Goal: Task Accomplishment & Management: Use online tool/utility

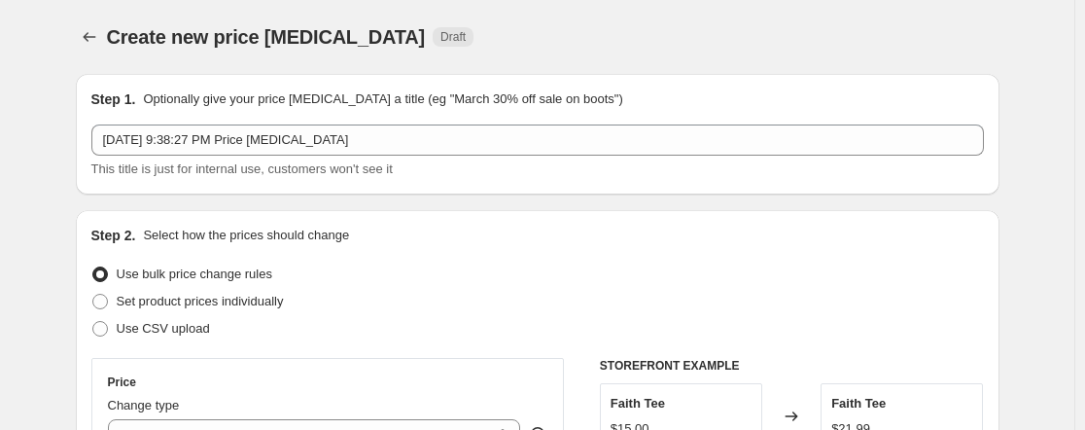
select select "remove"
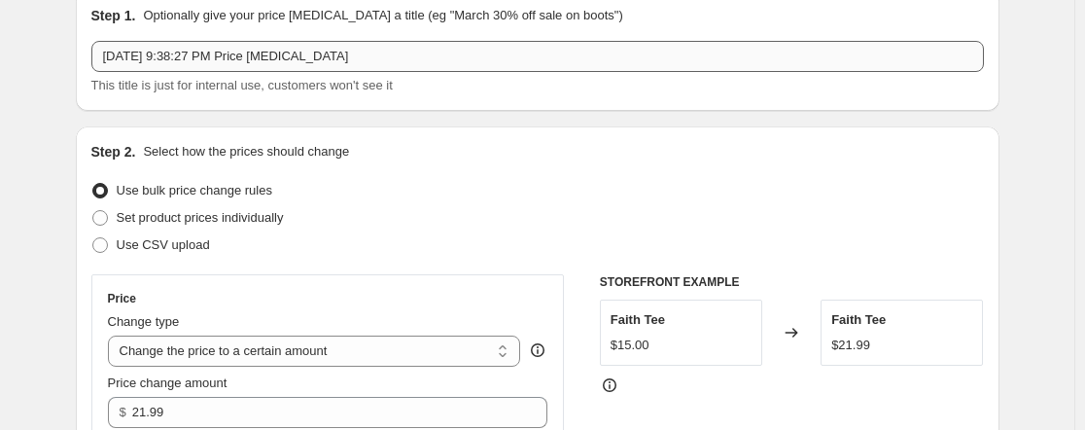
scroll to position [194, 0]
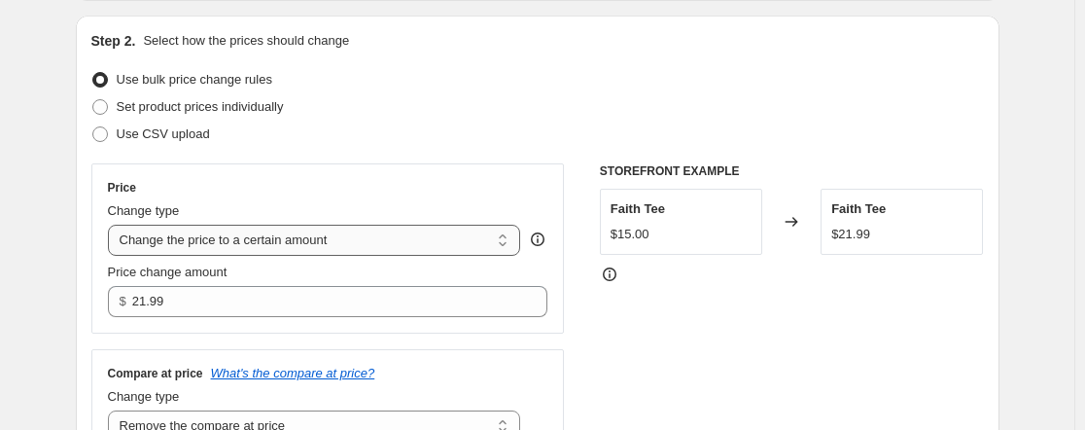
click at [249, 234] on select "Change the price to a certain amount Change the price by a certain amount Chang…" at bounding box center [314, 240] width 413 height 31
click at [112, 225] on select "Change the price to a certain amount Change the price by a certain amount Chang…" at bounding box center [314, 240] width 413 height 31
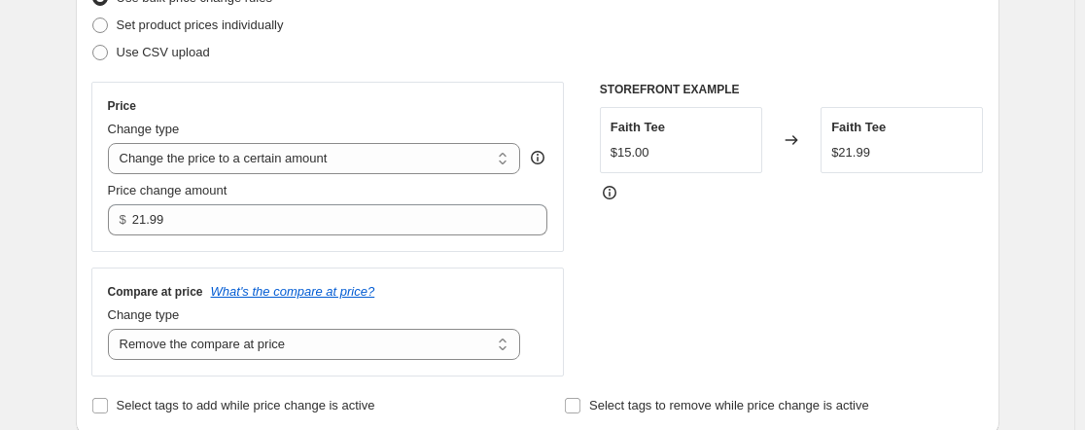
scroll to position [389, 0]
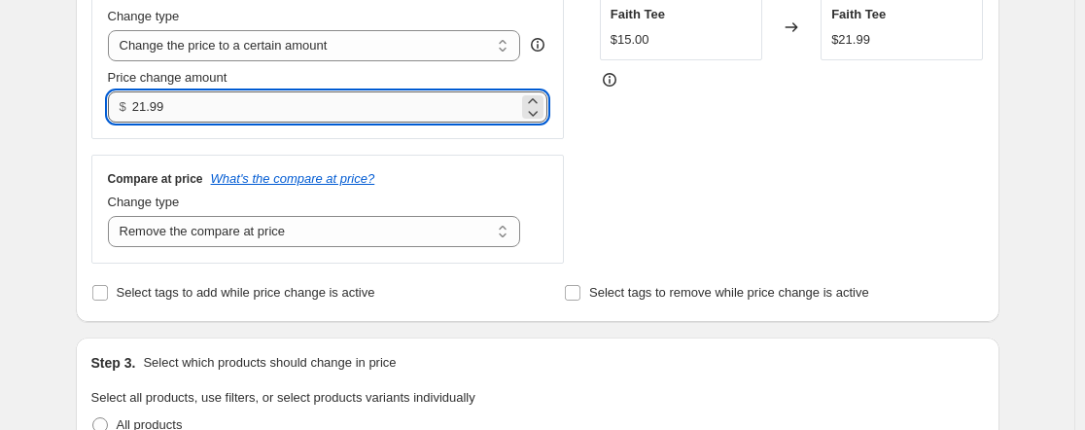
click at [221, 99] on input "21.99" at bounding box center [325, 106] width 386 height 31
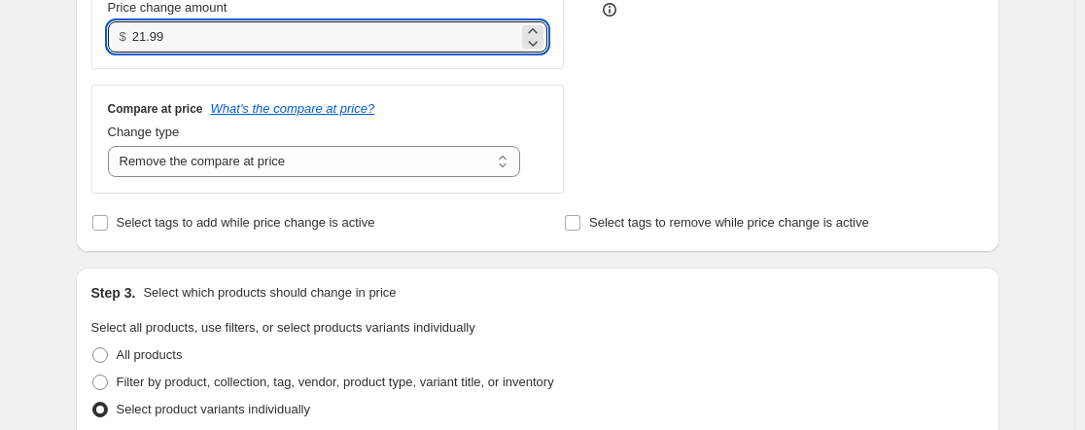
scroll to position [486, 0]
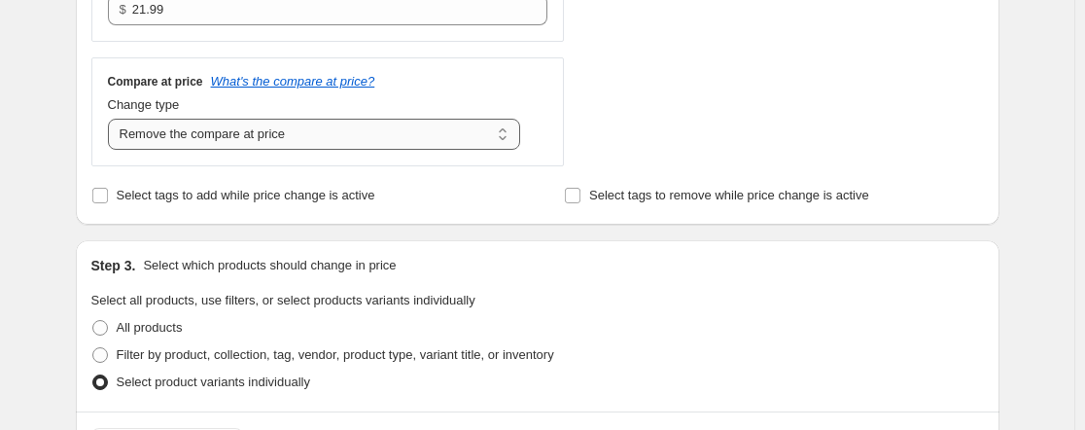
click at [198, 137] on select "Change the compare at price to the current price (sale) Change the compare at p…" at bounding box center [314, 134] width 413 height 31
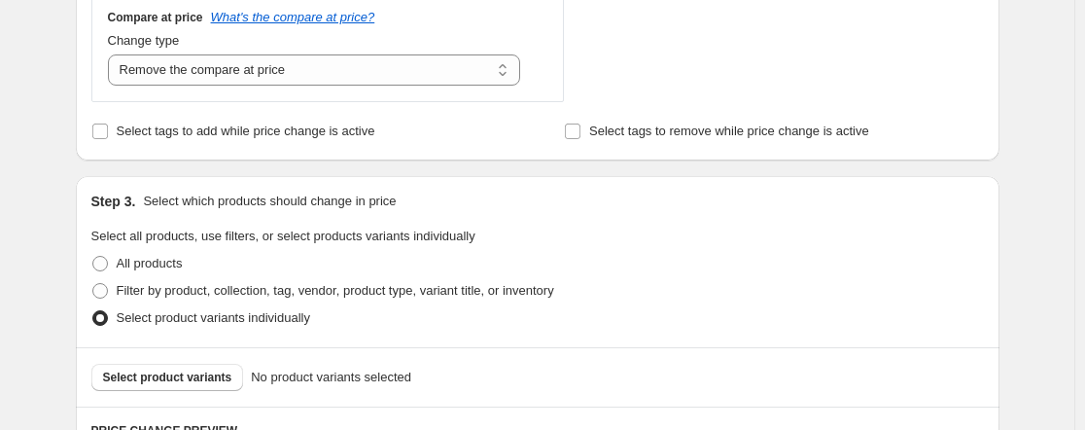
scroll to position [583, 0]
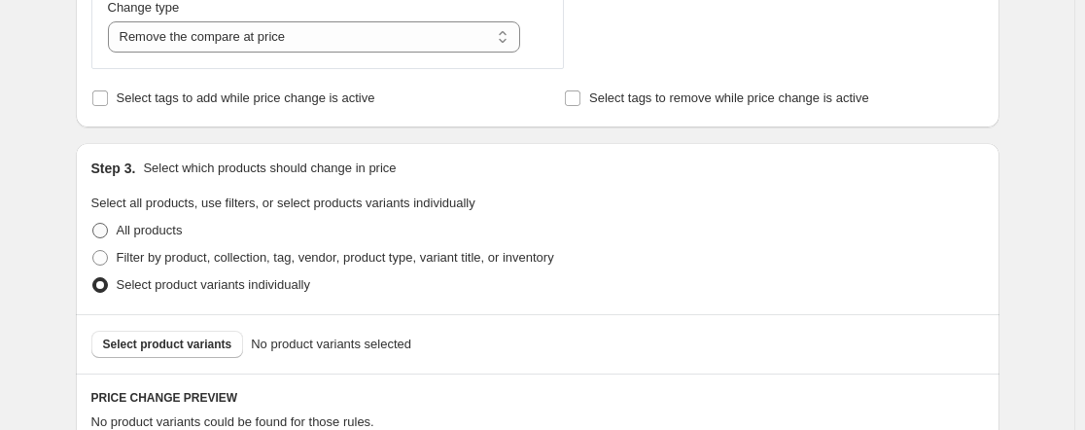
click at [103, 227] on span at bounding box center [100, 231] width 16 height 16
click at [93, 224] on input "All products" at bounding box center [92, 223] width 1 height 1
radio input "true"
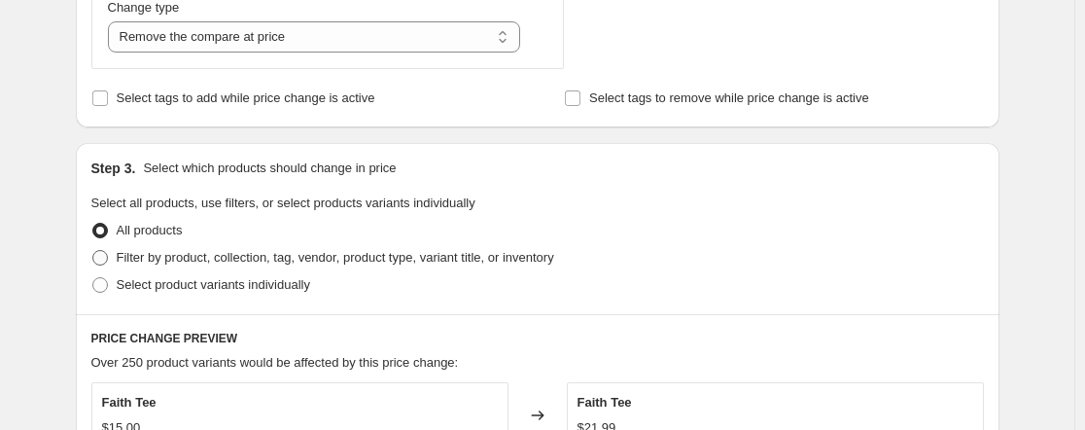
click at [107, 253] on span at bounding box center [100, 258] width 16 height 16
click at [93, 251] on input "Filter by product, collection, tag, vendor, product type, variant title, or inv…" at bounding box center [92, 250] width 1 height 1
radio input "true"
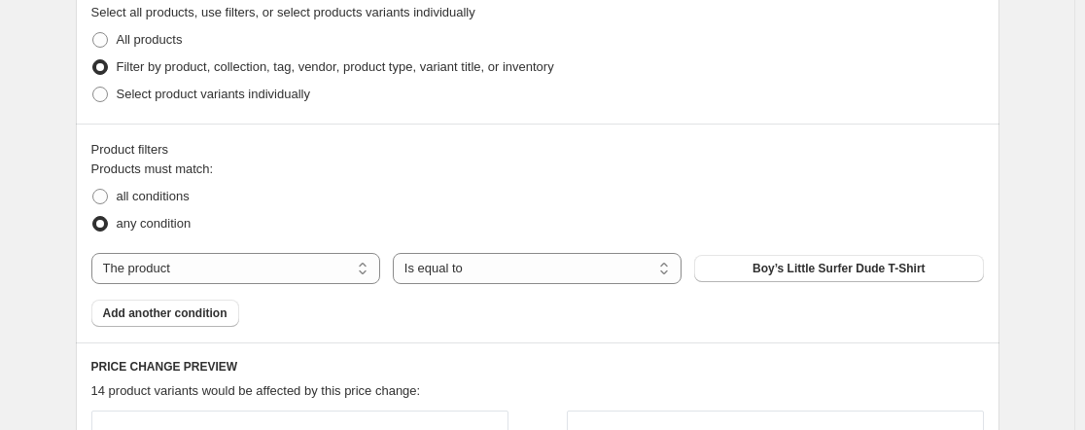
scroll to position [778, 0]
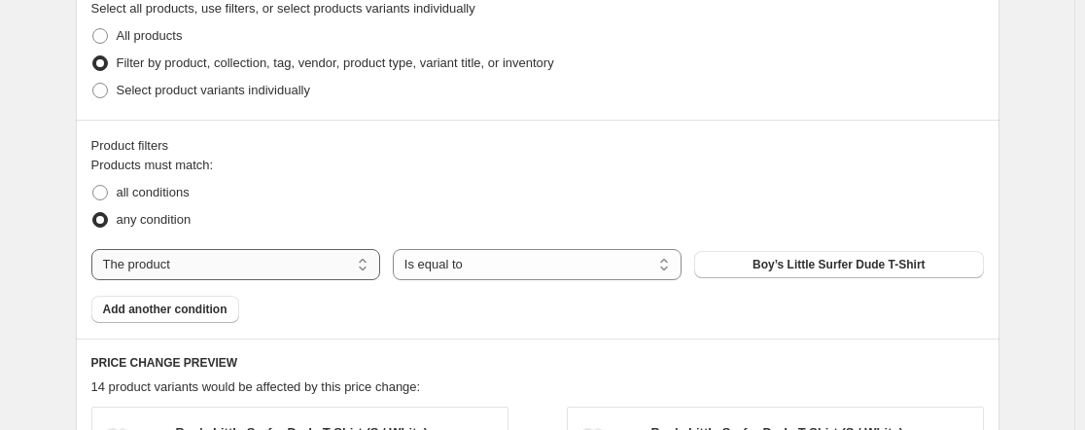
click at [244, 252] on select "The product The product's collection The product's tag The product's vendor The…" at bounding box center [235, 264] width 289 height 31
select select "collection"
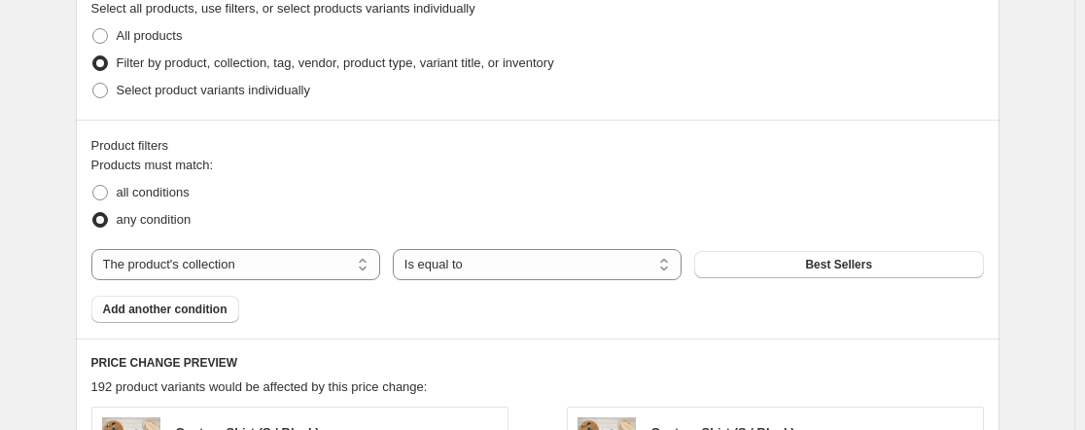
click at [841, 283] on div "Products must match: all conditions any condition The product The product's col…" at bounding box center [537, 239] width 893 height 167
click at [841, 267] on span "Best Sellers" at bounding box center [838, 265] width 67 height 16
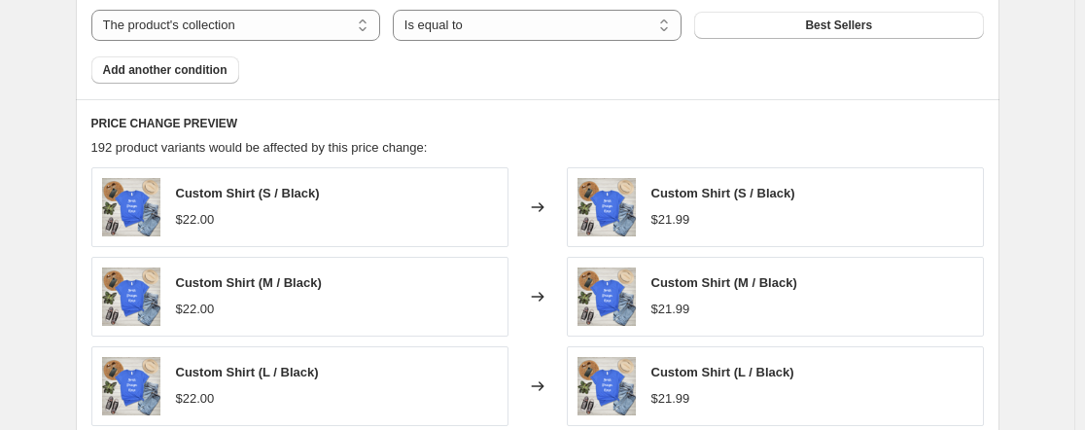
scroll to position [972, 0]
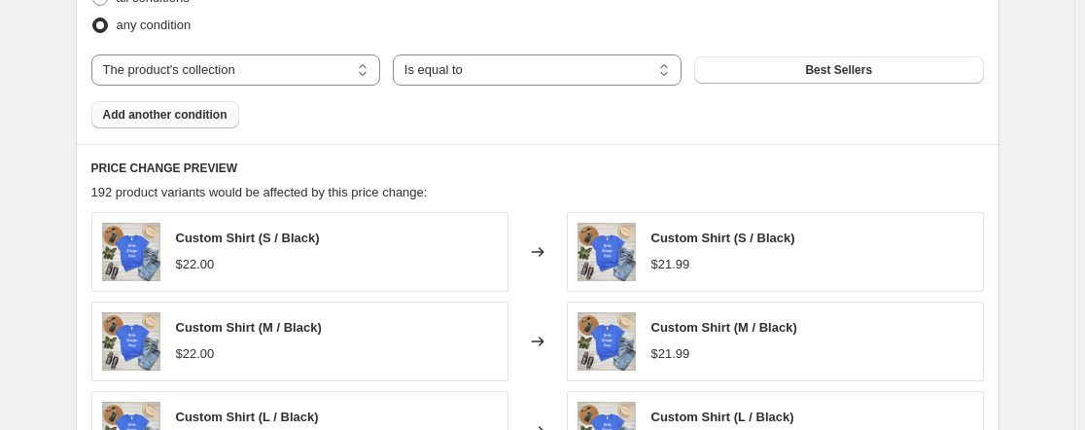
click at [154, 104] on button "Add another condition" at bounding box center [165, 114] width 148 height 27
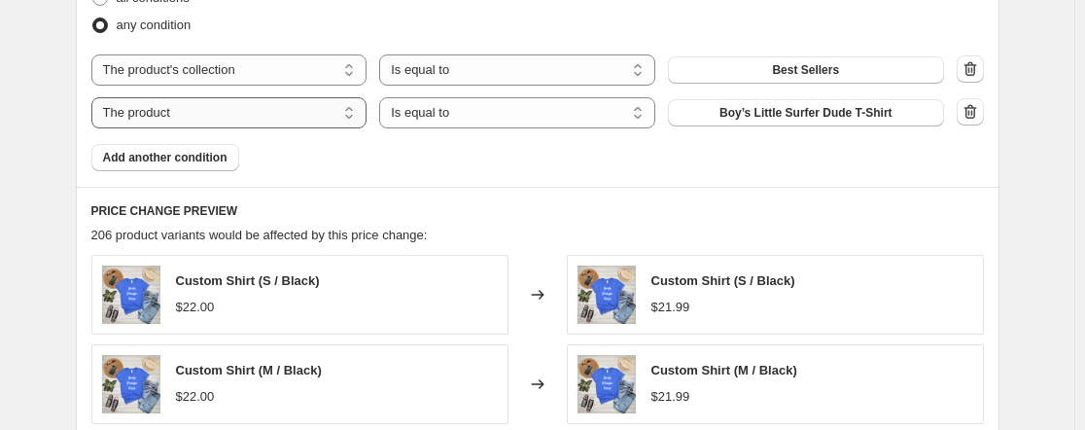
click at [264, 107] on select "The product The product's collection The product's tag The product's vendor The…" at bounding box center [229, 112] width 276 height 31
click at [95, 97] on select "The product The product's collection The product's tag The product's vendor The…" at bounding box center [229, 112] width 276 height 31
click at [792, 107] on span "Boy’s Little Surfer Dude T-Shirt" at bounding box center [806, 113] width 173 height 16
click at [974, 119] on icon "button" at bounding box center [970, 111] width 19 height 19
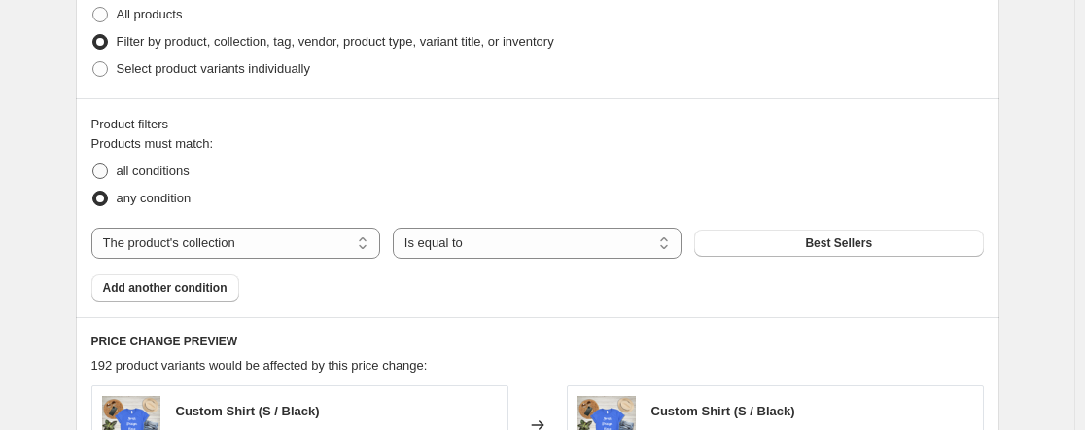
scroll to position [681, 0]
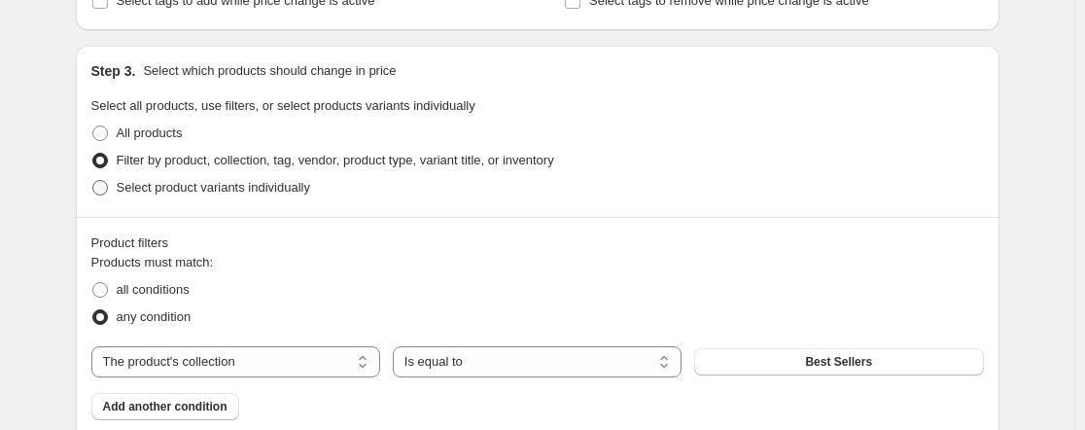
click at [100, 188] on span at bounding box center [100, 188] width 16 height 16
click at [93, 181] on input "Select product variants individually" at bounding box center [92, 180] width 1 height 1
radio input "true"
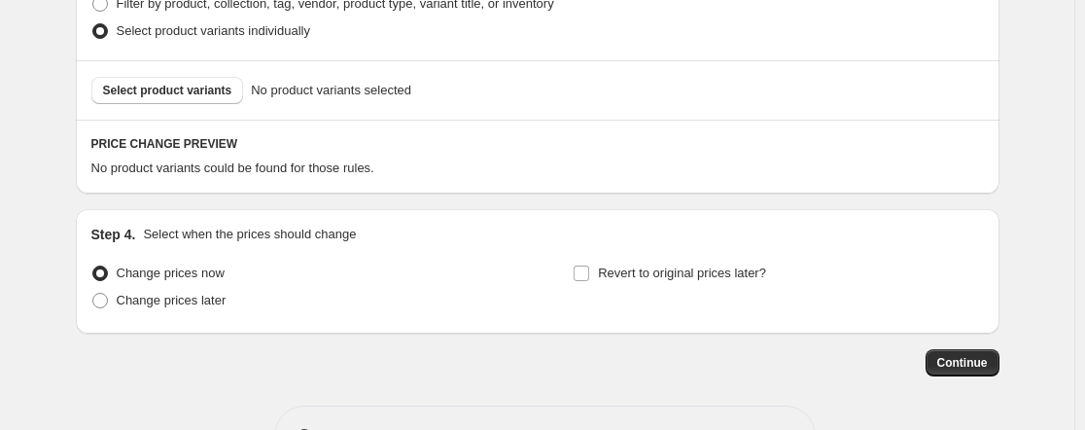
scroll to position [875, 0]
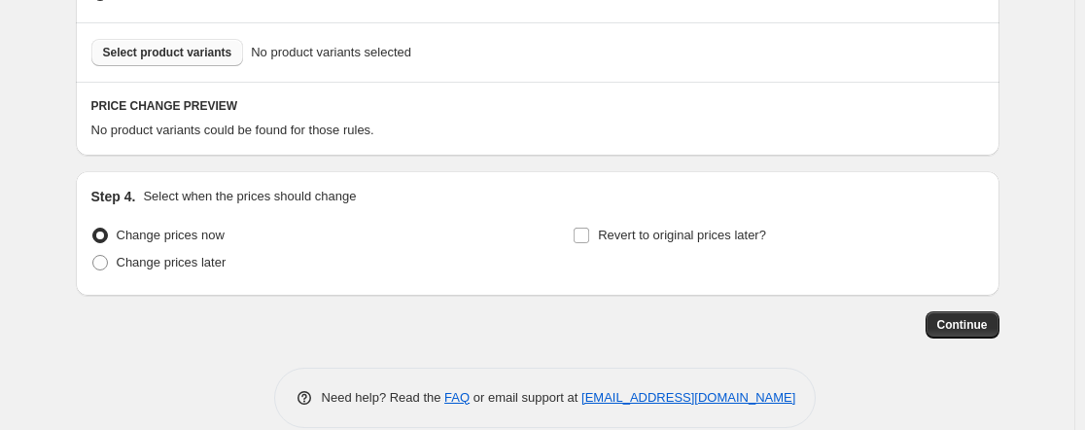
click at [154, 58] on span "Select product variants" at bounding box center [167, 53] width 129 height 16
click at [187, 46] on span "Select product variants" at bounding box center [167, 53] width 129 height 16
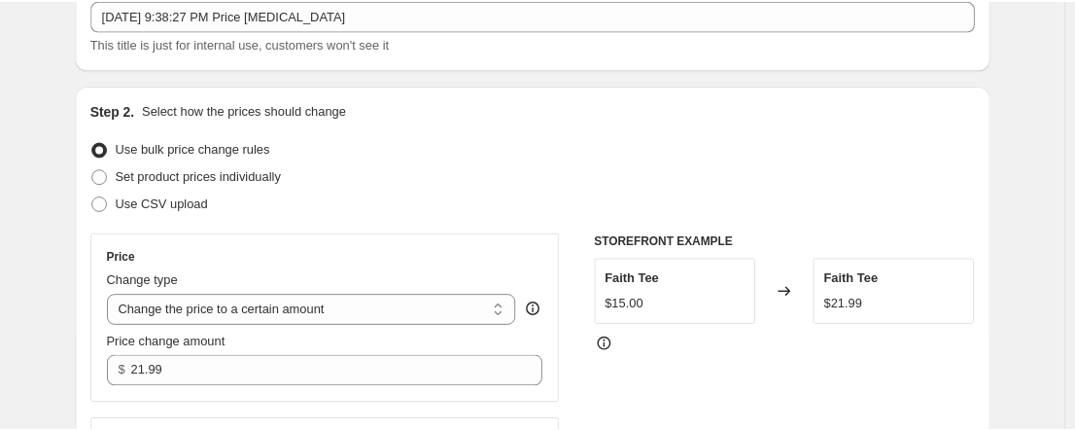
scroll to position [0, 0]
